Goal: Task Accomplishment & Management: Complete application form

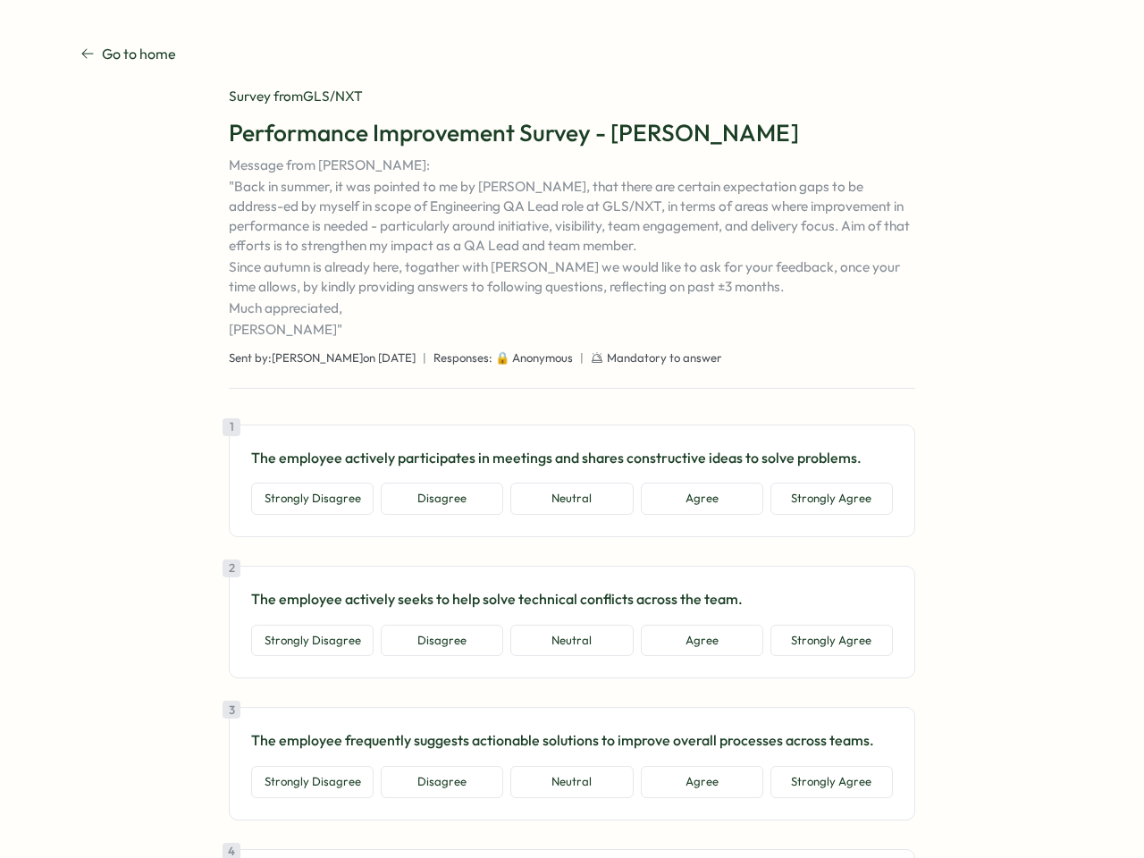
click at [572, 429] on div "1 The employee actively participates in meetings and shares constructive ideas …" at bounding box center [572, 481] width 687 height 113
click at [309, 499] on button "Strongly Disagree" at bounding box center [312, 499] width 122 height 32
click at [439, 499] on button "Disagree" at bounding box center [442, 499] width 122 height 32
click at [569, 499] on button "Neutral" at bounding box center [571, 499] width 122 height 32
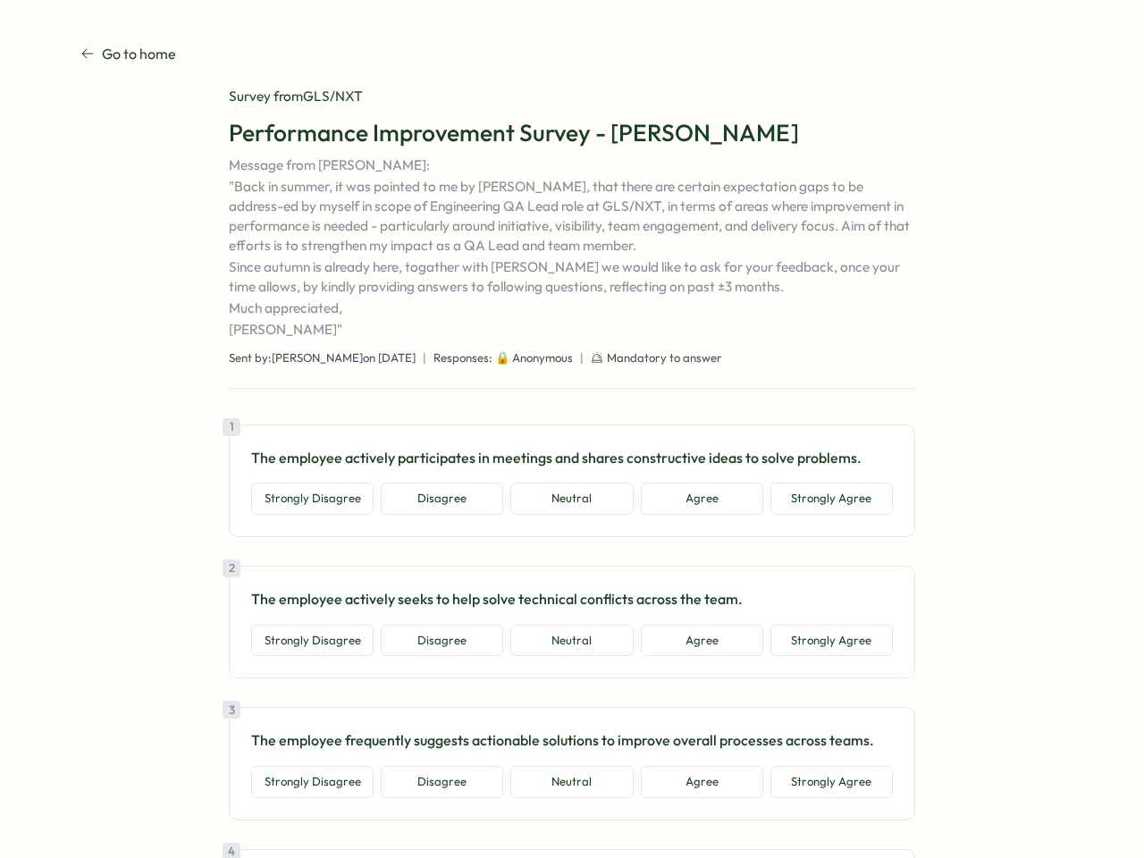
click at [699, 499] on button "Agree" at bounding box center [702, 499] width 122 height 32
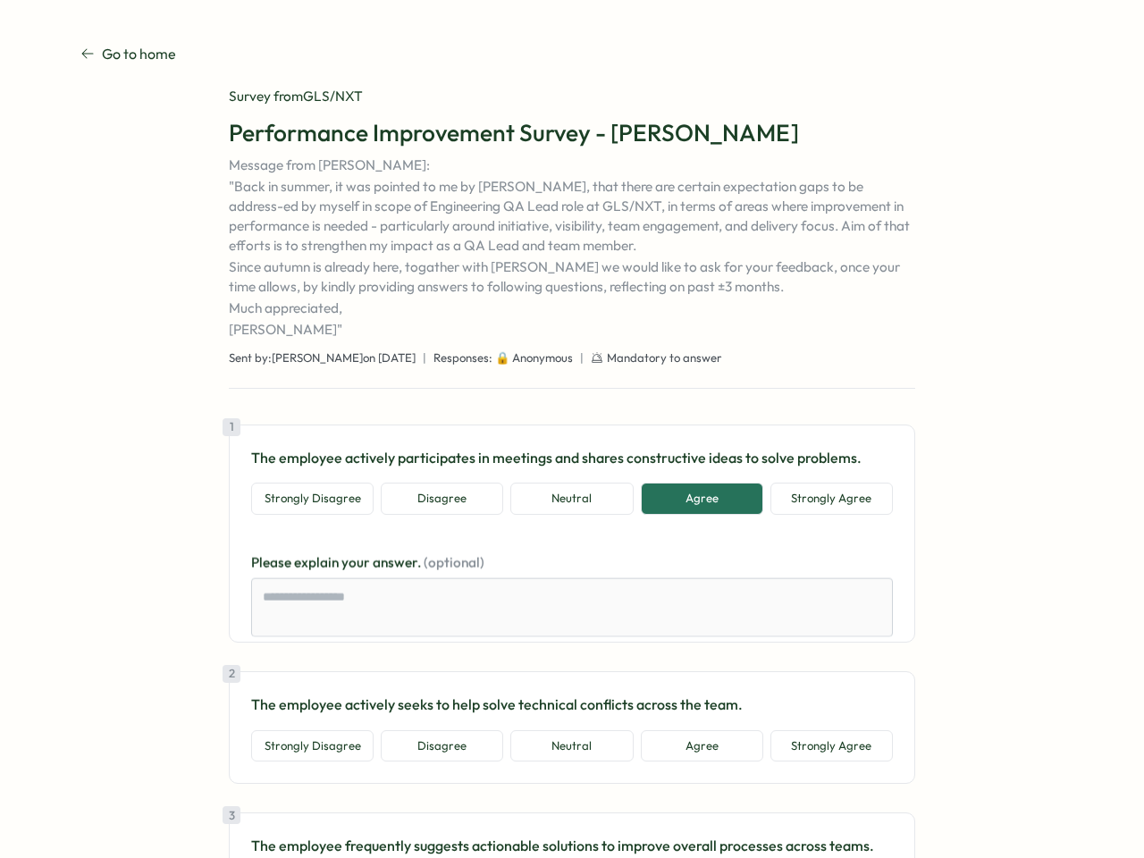
click at [829, 499] on button "Strongly Agree" at bounding box center [832, 499] width 122 height 32
type textarea "*"
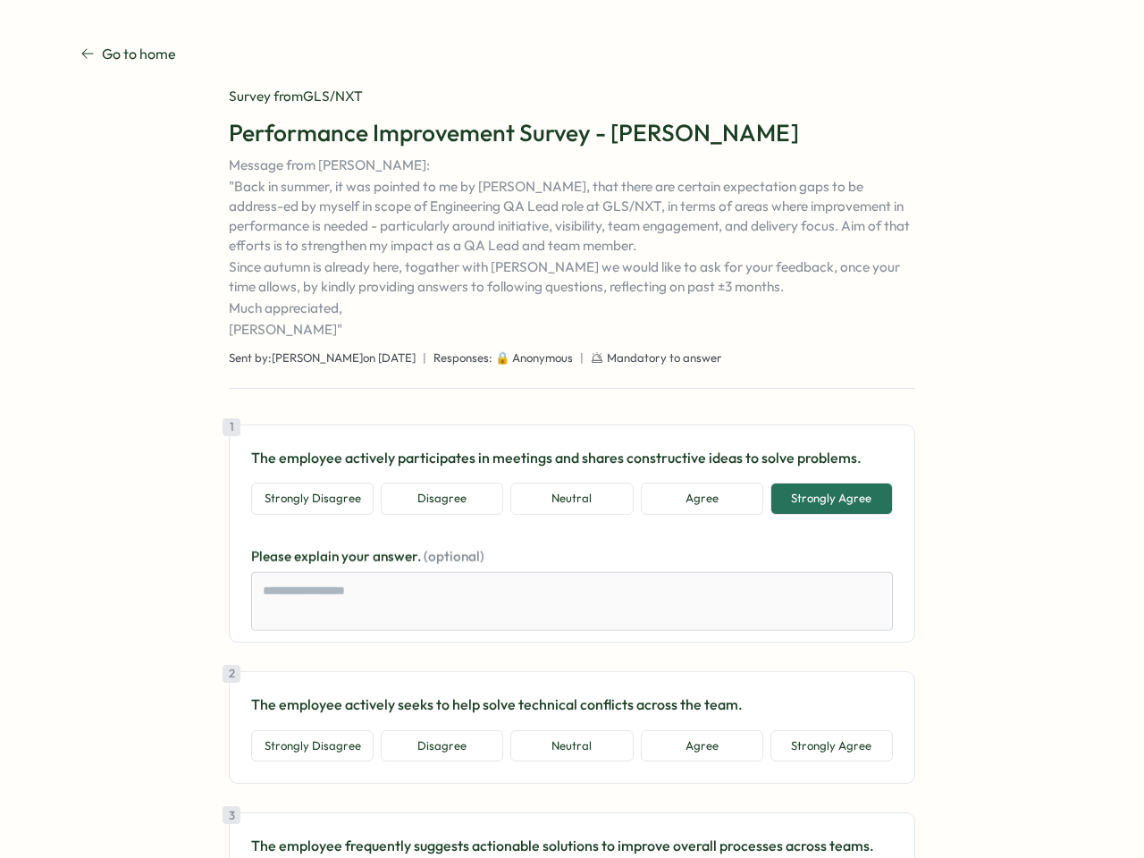
click at [309, 641] on div "1 The employee actively participates in meetings and shares constructive ideas …" at bounding box center [572, 534] width 687 height 218
click at [439, 641] on div "1 The employee actively participates in meetings and shares constructive ideas …" at bounding box center [572, 534] width 687 height 218
click at [569, 641] on div "1 The employee actively participates in meetings and shares constructive ideas …" at bounding box center [572, 534] width 687 height 218
